Goal: Task Accomplishment & Management: Manage account settings

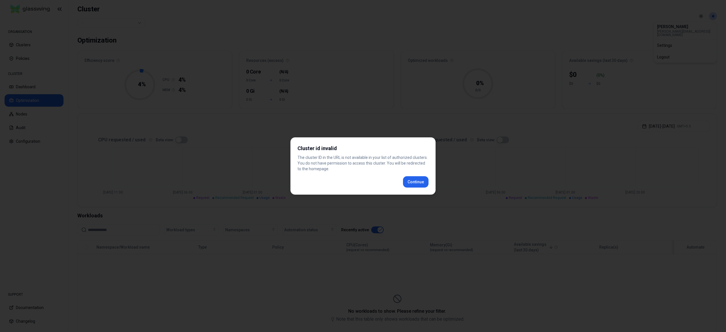
click at [334, 127] on div at bounding box center [363, 166] width 726 height 332
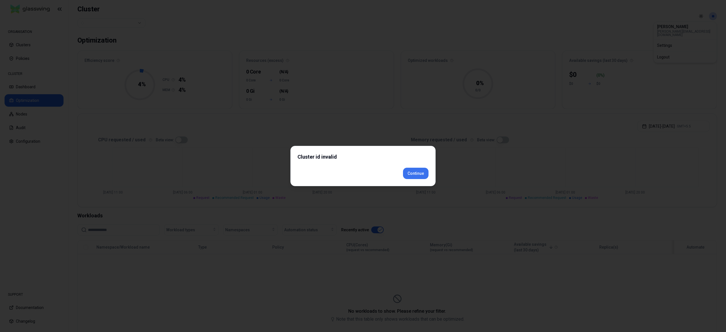
click at [411, 181] on div "Cluster id invalid Continue" at bounding box center [363, 166] width 145 height 40
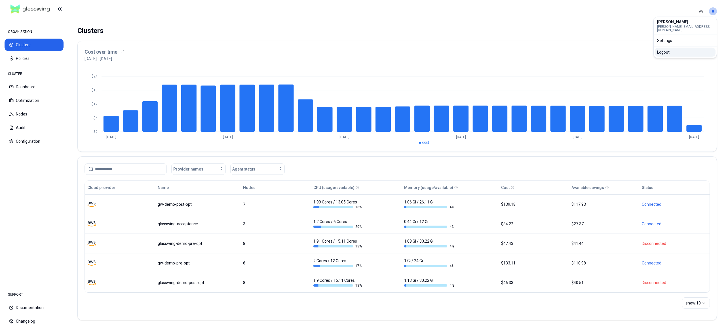
click at [673, 49] on div "Logout" at bounding box center [685, 52] width 61 height 9
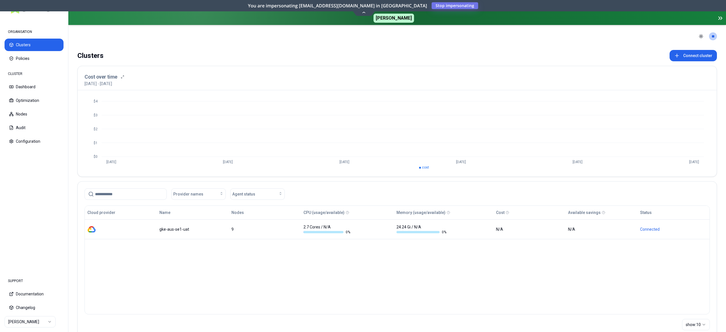
click at [36, 320] on html "ORGANISATION Clusters Policies CLUSTER Dashboard Optimization Nodes Audit Confi…" at bounding box center [363, 166] width 726 height 332
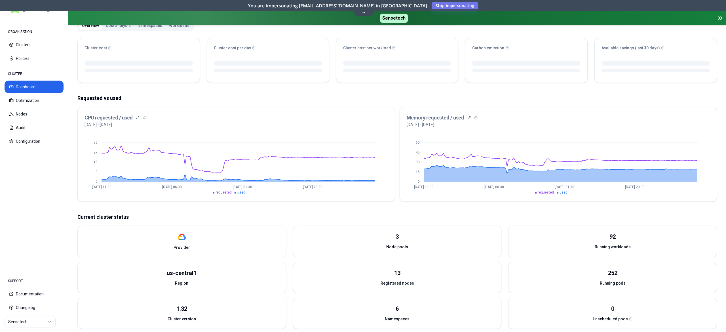
scroll to position [58, 0]
click at [32, 102] on button "Optimization" at bounding box center [34, 100] width 59 height 12
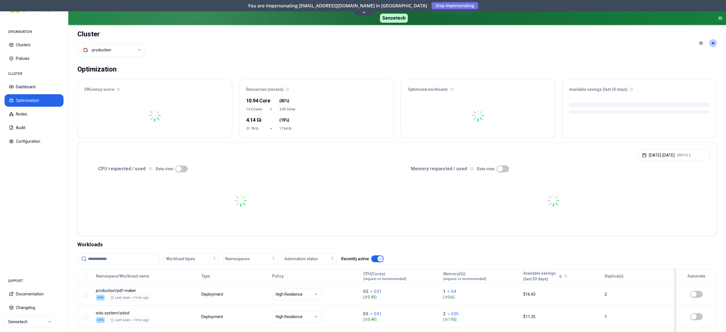
click at [115, 257] on input at bounding box center [122, 258] width 68 height 11
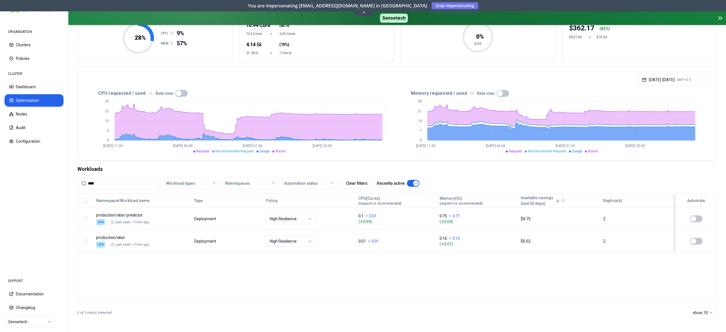
scroll to position [76, 0]
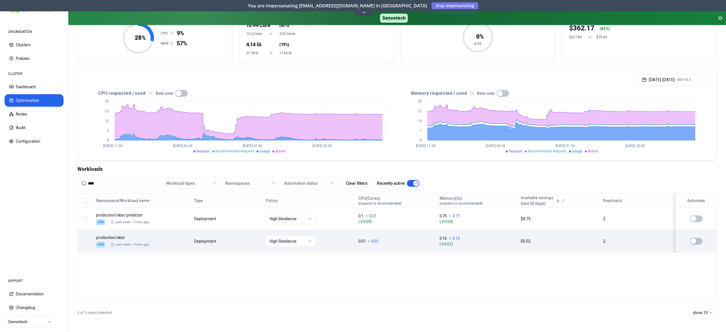
type input "****"
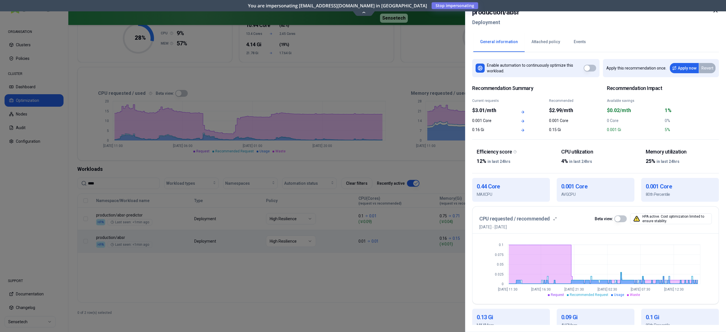
click at [592, 68] on button "button" at bounding box center [590, 68] width 12 height 7
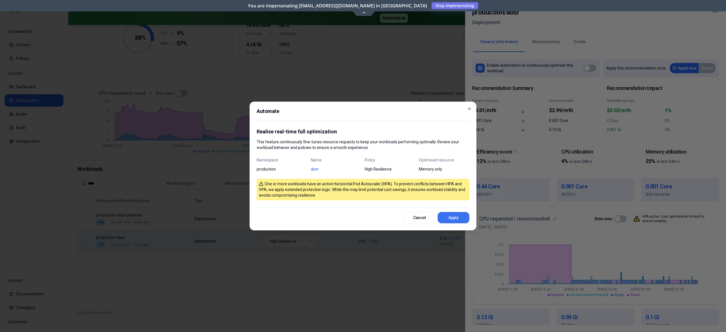
click at [454, 217] on button "Apply" at bounding box center [454, 217] width 32 height 11
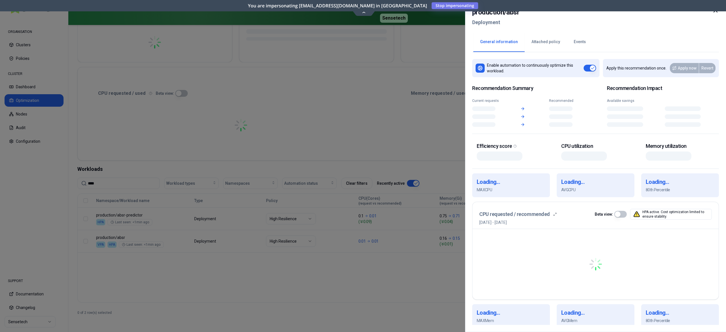
scroll to position [76, 0]
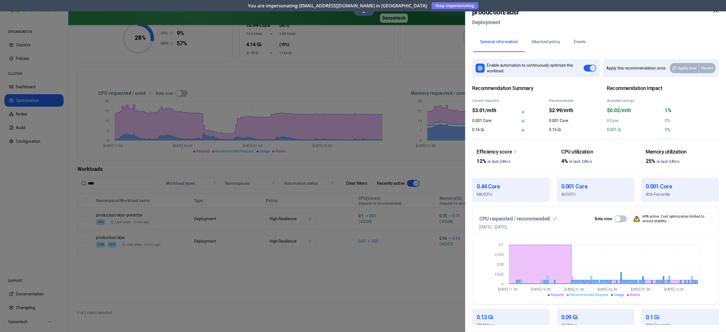
click at [589, 69] on button "button" at bounding box center [590, 68] width 12 height 7
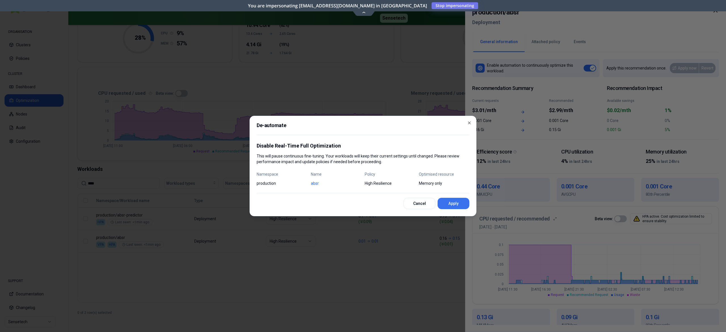
click at [447, 204] on button "Apply" at bounding box center [454, 203] width 32 height 11
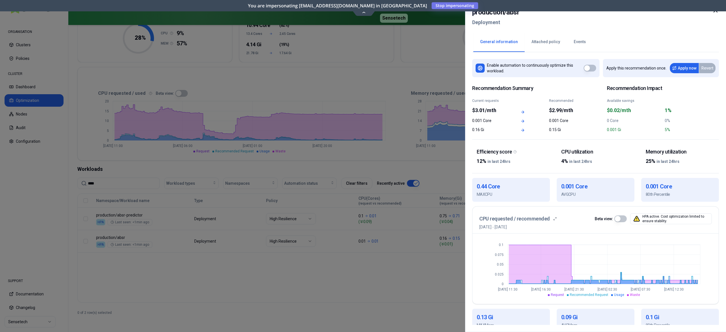
drag, startPoint x: 136, startPoint y: 81, endPoint x: 102, endPoint y: 95, distance: 37.6
click at [136, 81] on div at bounding box center [363, 166] width 726 height 332
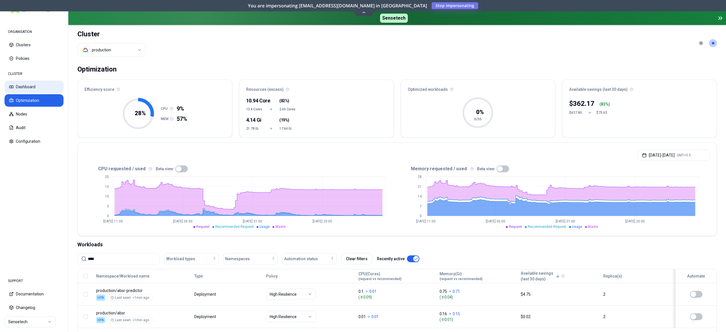
click at [23, 91] on button "Dashboard" at bounding box center [34, 87] width 59 height 12
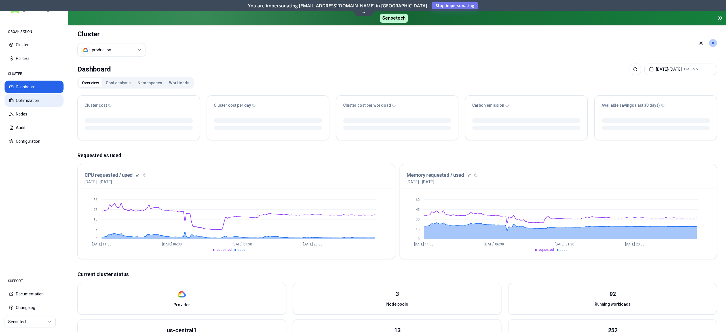
click at [33, 102] on button "Optimization" at bounding box center [34, 100] width 59 height 12
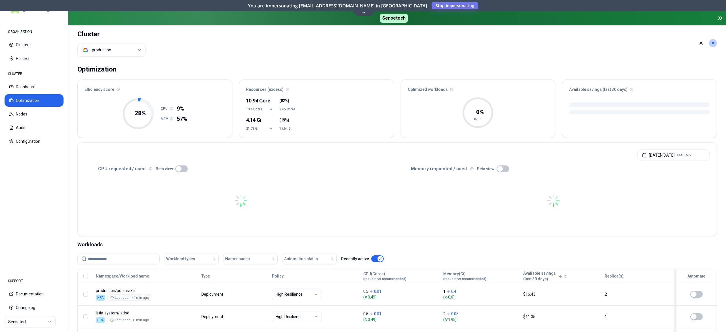
click at [125, 259] on input at bounding box center [122, 258] width 68 height 11
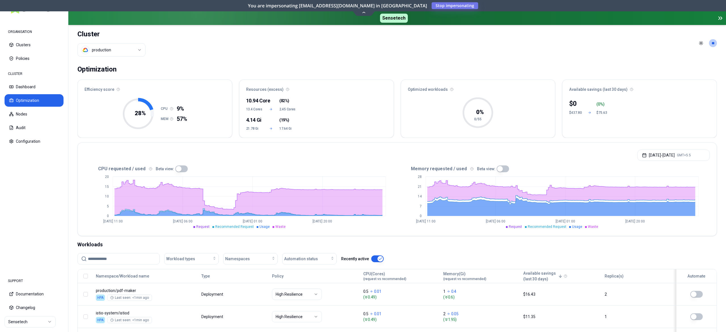
click at [125, 259] on input at bounding box center [122, 258] width 68 height 11
type input "***"
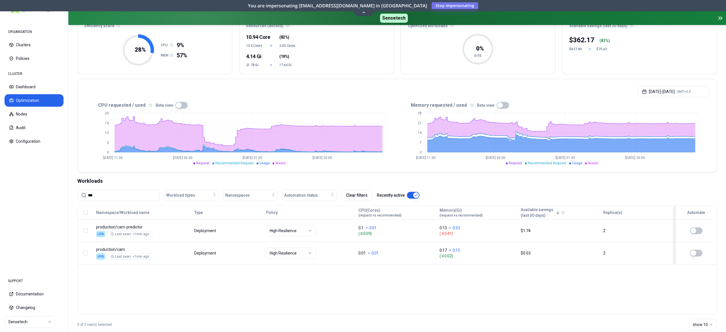
scroll to position [76, 0]
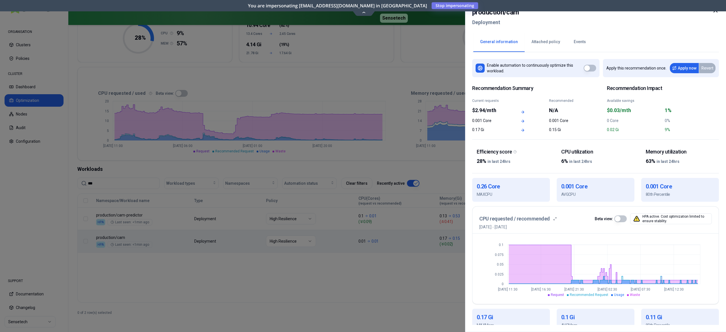
click at [157, 256] on div at bounding box center [363, 166] width 726 height 332
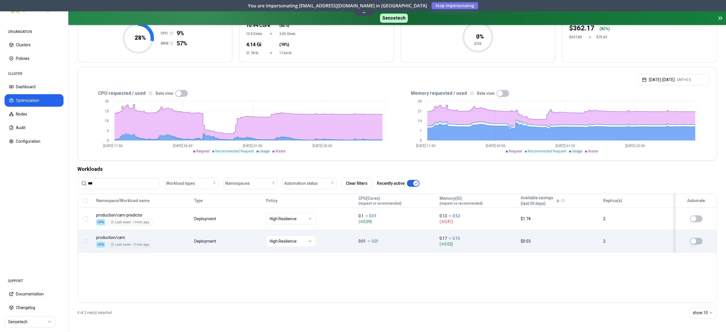
click at [697, 240] on button "button" at bounding box center [696, 241] width 12 height 7
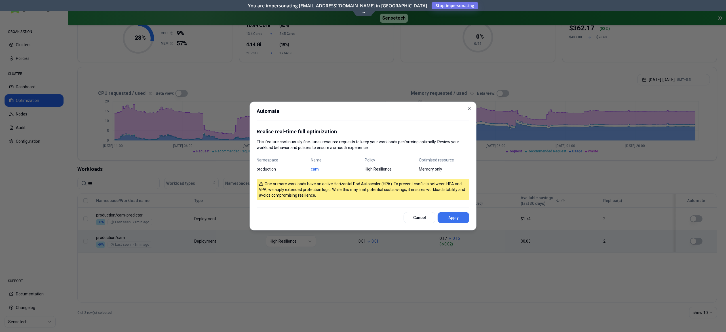
click at [451, 215] on button "Apply" at bounding box center [454, 217] width 32 height 11
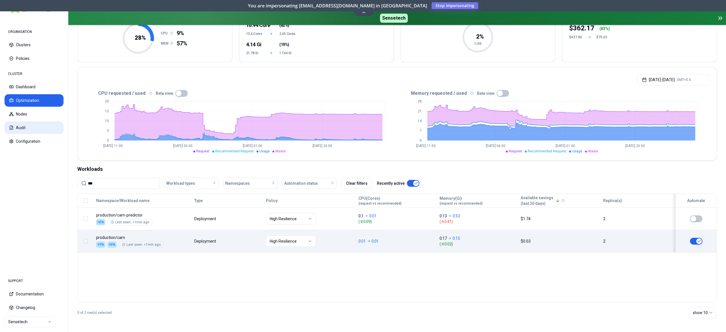
click at [12, 127] on icon at bounding box center [11, 127] width 5 height 5
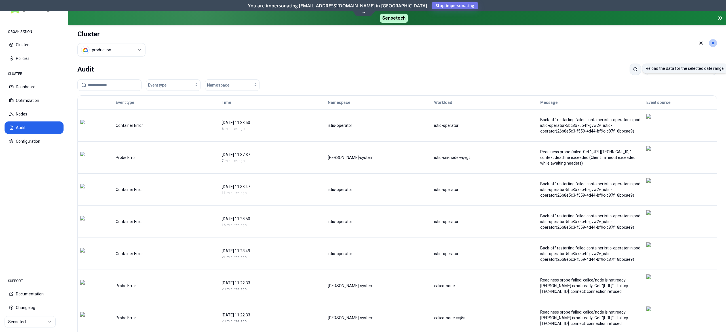
click at [636, 68] on icon at bounding box center [636, 68] width 1 height 1
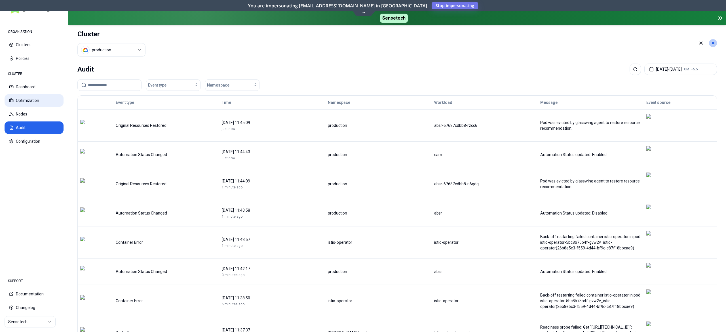
click at [36, 99] on button "Optimization" at bounding box center [34, 100] width 59 height 12
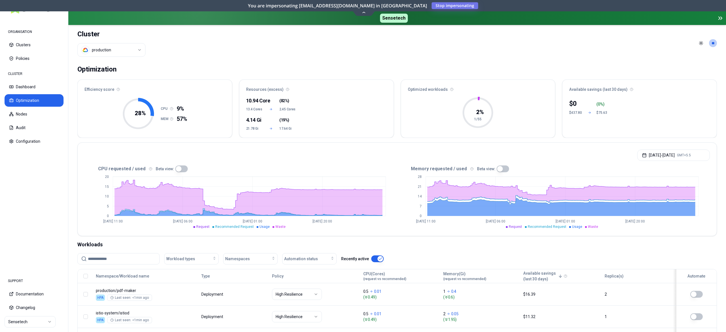
click at [104, 260] on input at bounding box center [122, 258] width 68 height 11
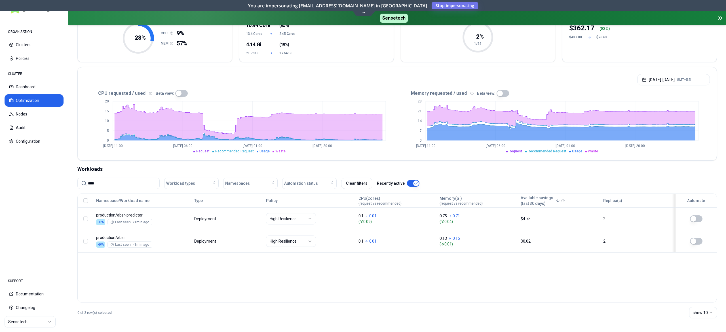
type input "****"
drag, startPoint x: 110, startPoint y: 182, endPoint x: 11, endPoint y: 182, distance: 99.0
click at [11, 182] on div "ORGANISATION Clusters Policies CLUSTER Dashboard Optimization Nodes Audit Confi…" at bounding box center [363, 166] width 726 height 332
type input "***"
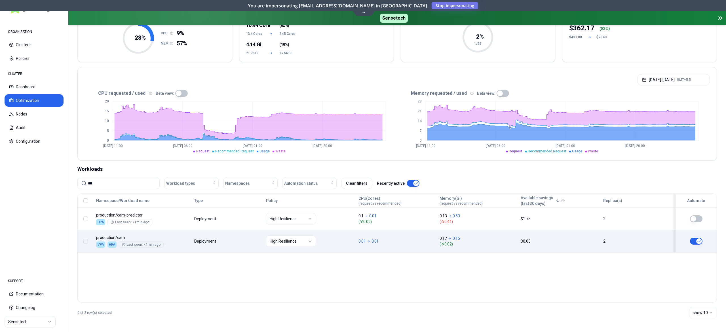
click at [695, 241] on button "button" at bounding box center [696, 241] width 12 height 7
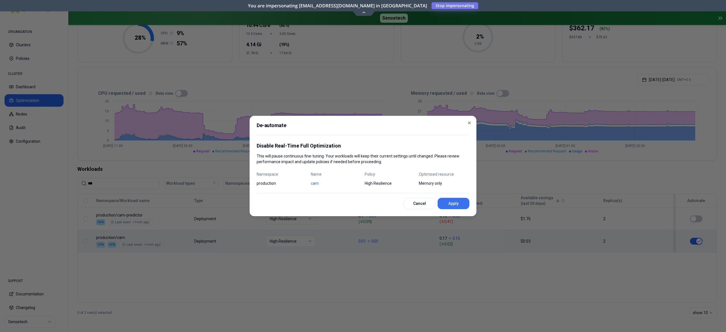
click at [456, 203] on button "Apply" at bounding box center [454, 203] width 32 height 11
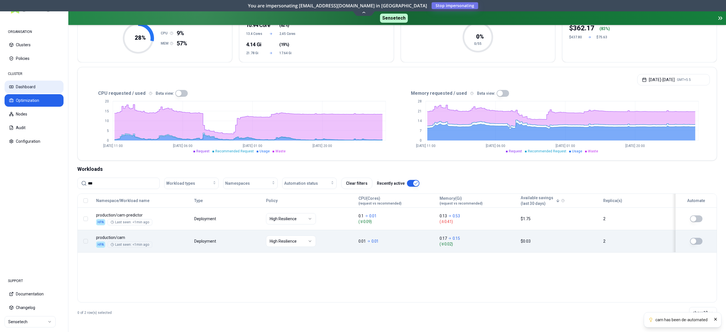
click at [38, 90] on button "Dashboard" at bounding box center [34, 87] width 59 height 12
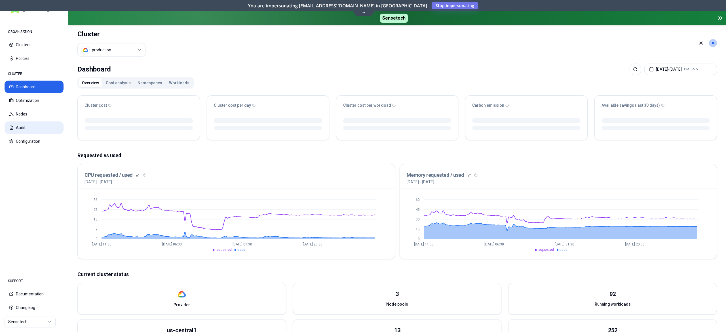
click at [19, 128] on button "Audit" at bounding box center [34, 127] width 59 height 12
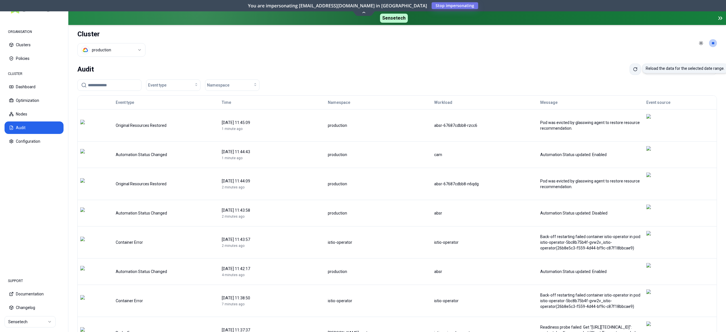
click at [633, 70] on icon at bounding box center [635, 69] width 5 height 5
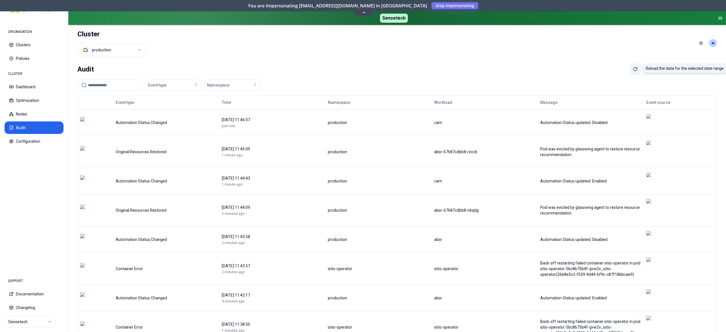
click at [633, 68] on icon at bounding box center [635, 69] width 5 height 5
click at [633, 69] on icon at bounding box center [635, 69] width 5 height 5
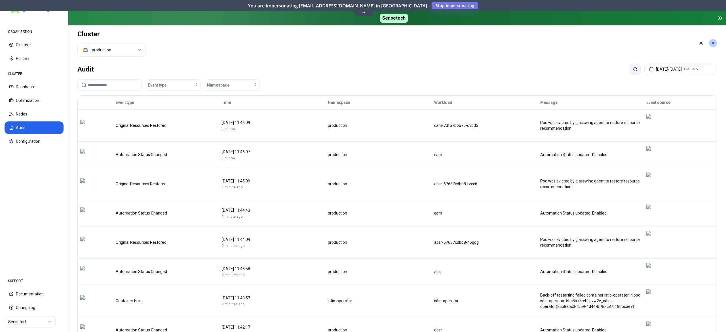
click at [634, 69] on icon at bounding box center [635, 69] width 3 height 3
click at [31, 99] on button "Optimization" at bounding box center [34, 100] width 59 height 12
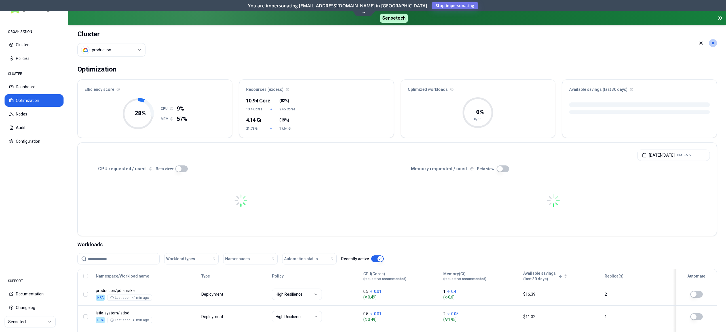
click at [116, 260] on input at bounding box center [122, 258] width 68 height 11
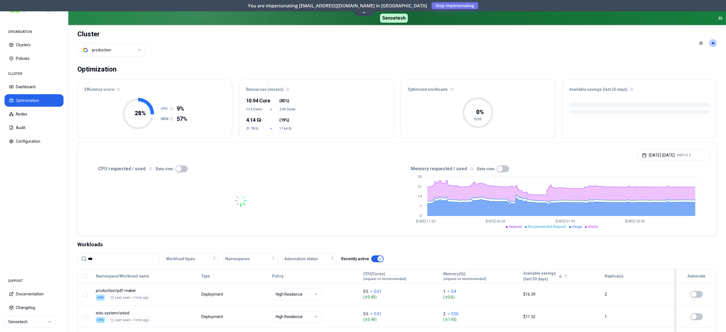
type input "***"
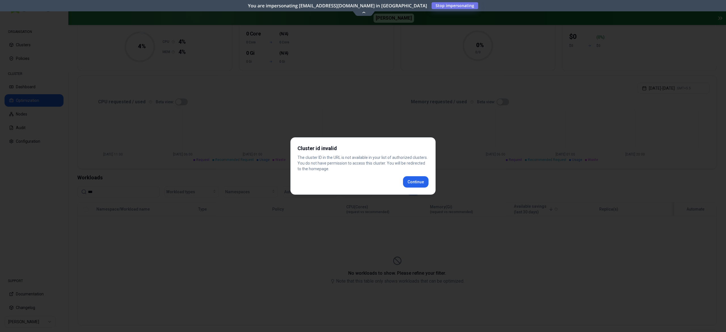
scroll to position [59, 0]
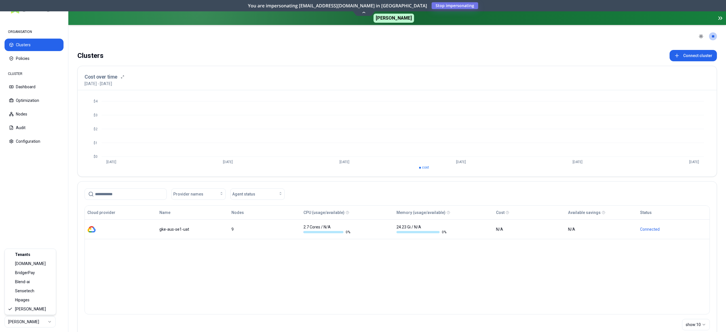
click at [44, 319] on html "ORGANISATION Clusters Policies CLUSTER Dashboard Optimization Nodes Audit Confi…" at bounding box center [363, 166] width 726 height 332
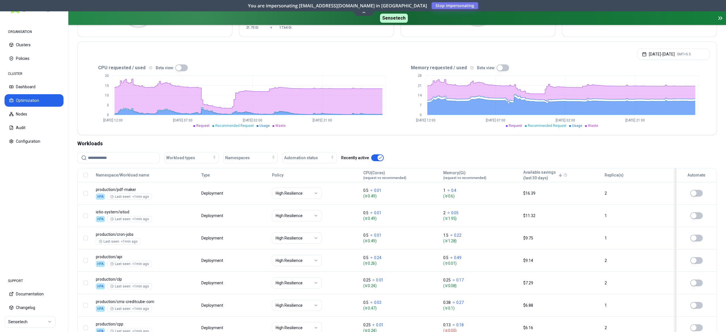
scroll to position [96, 0]
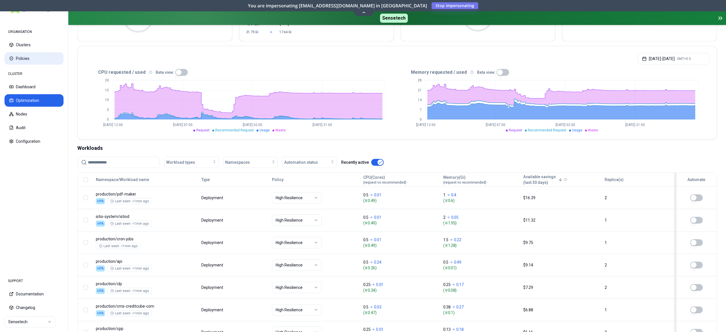
click at [28, 56] on button "Policies" at bounding box center [34, 58] width 59 height 12
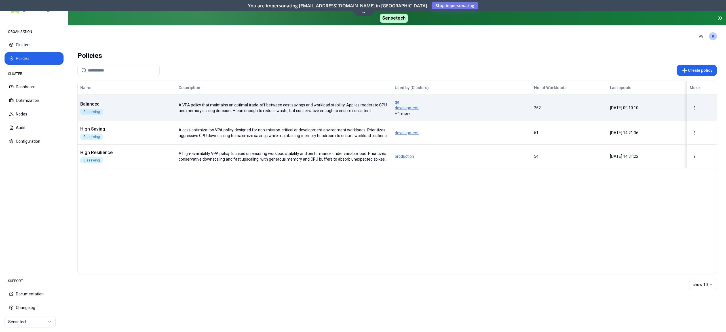
click at [158, 109] on div "Balanced Glasswing" at bounding box center [127, 108] width 98 height 14
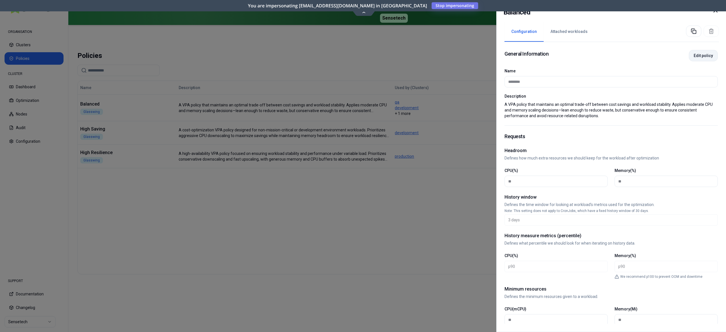
click at [689, 57] on button "Edit policy" at bounding box center [703, 55] width 29 height 11
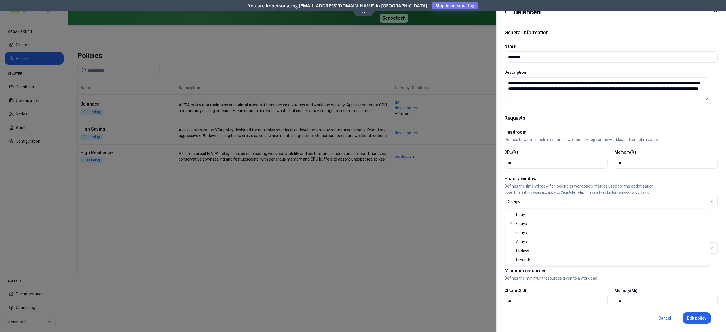
click at [538, 203] on div "3 days" at bounding box center [608, 202] width 201 height 6
select select "*"
click at [429, 227] on div at bounding box center [363, 166] width 726 height 332
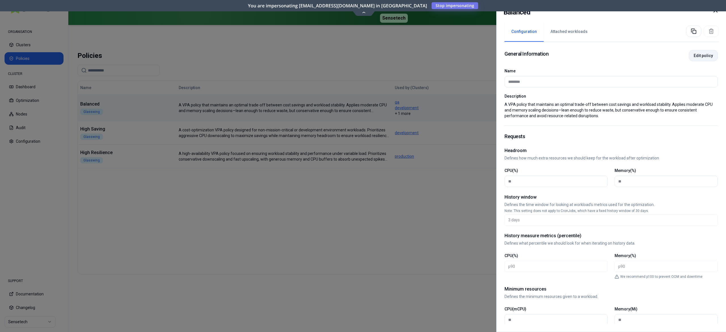
click at [695, 56] on button "Edit policy" at bounding box center [703, 55] width 29 height 11
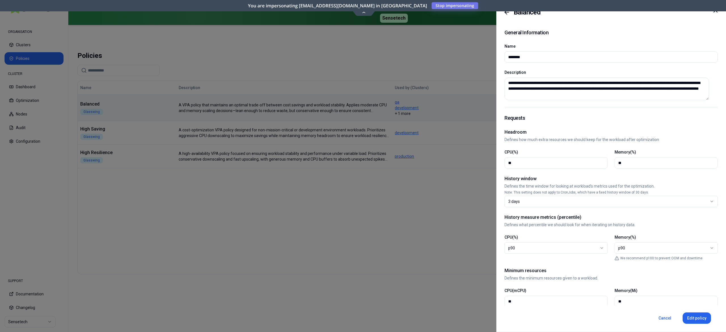
click at [560, 204] on button "3 days" at bounding box center [611, 201] width 213 height 11
click at [701, 321] on button "Edit policy" at bounding box center [697, 317] width 28 height 11
select select "*"
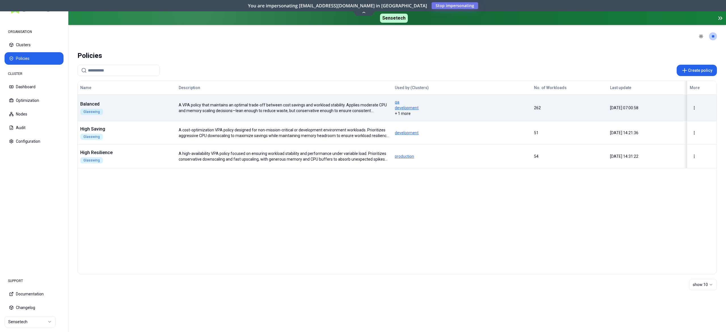
click at [166, 110] on div "Balanced Glasswing" at bounding box center [127, 108] width 98 height 14
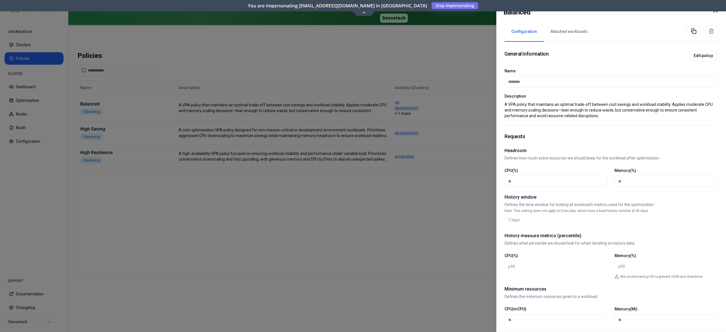
click at [23, 87] on div at bounding box center [363, 166] width 726 height 332
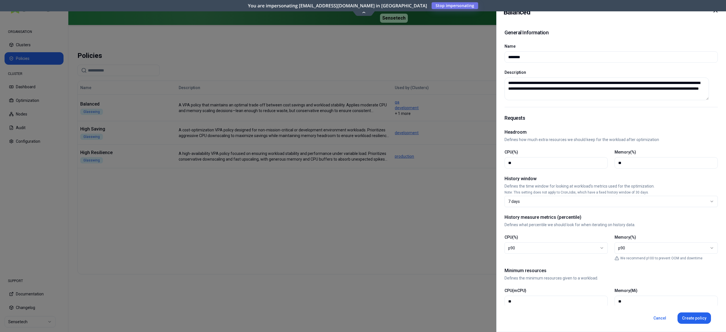
click at [23, 87] on div at bounding box center [363, 166] width 726 height 332
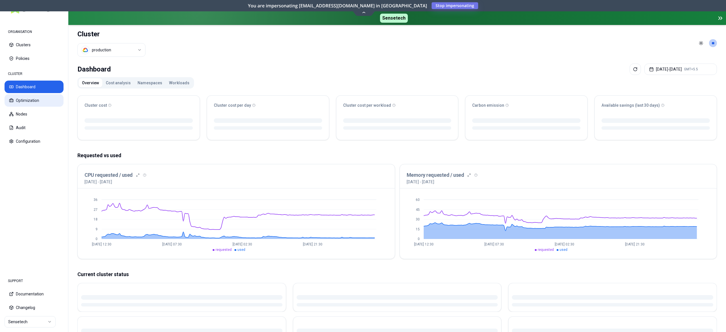
click at [21, 98] on button "Optimization" at bounding box center [34, 100] width 59 height 12
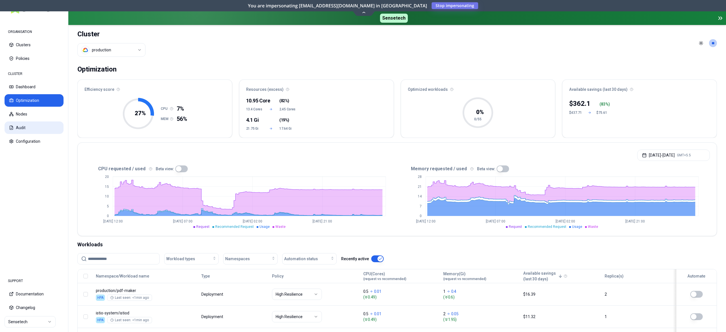
click at [20, 127] on button "Audit" at bounding box center [34, 127] width 59 height 12
